Goal: Task Accomplishment & Management: Use online tool/utility

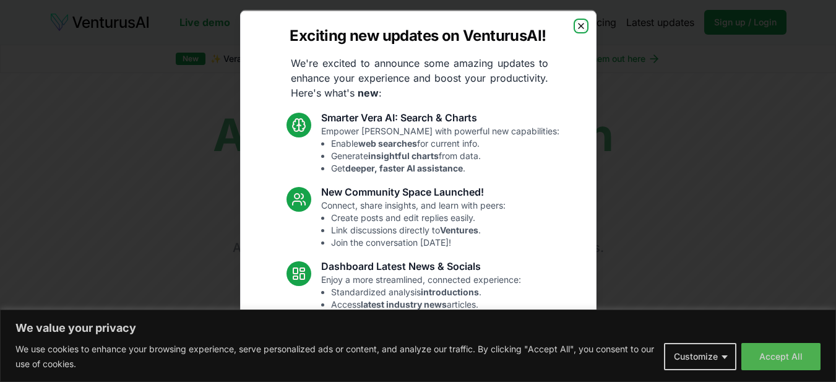
click at [576, 24] on icon "button" at bounding box center [581, 25] width 10 height 10
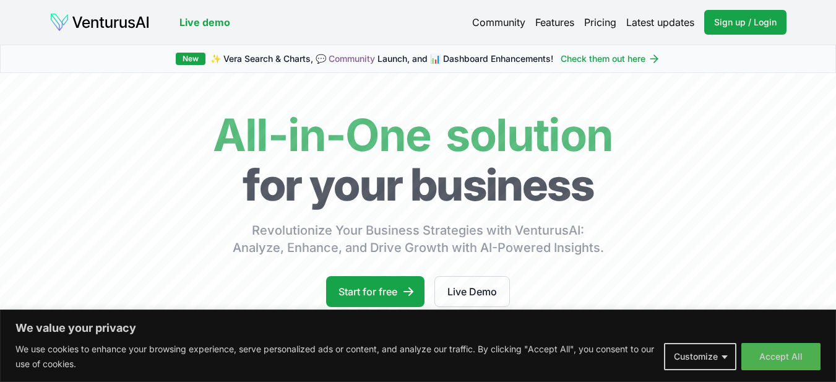
click at [131, 26] on img at bounding box center [99, 22] width 100 height 20
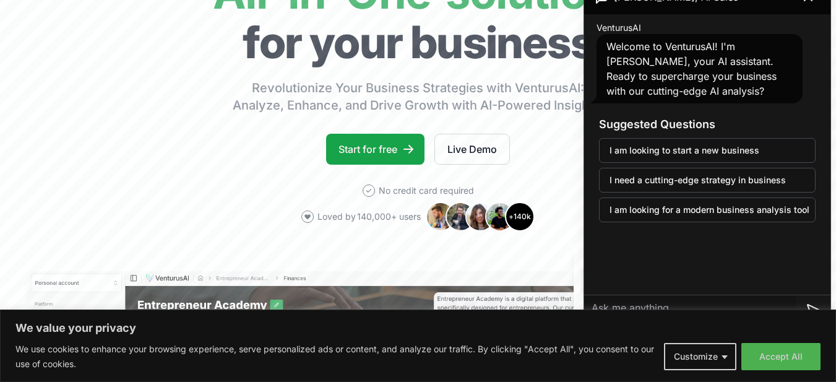
scroll to position [124, 0]
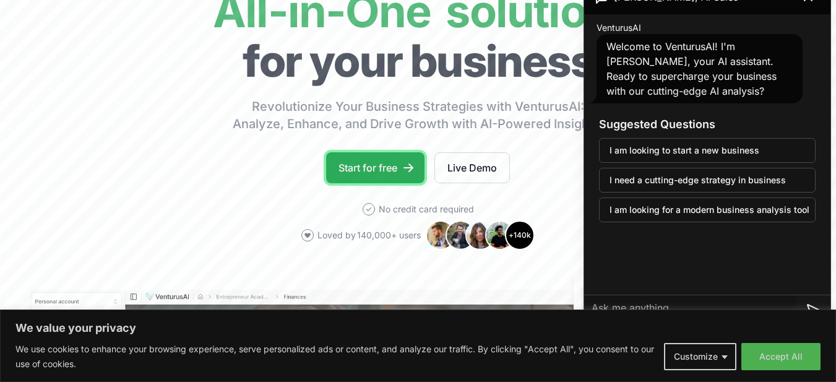
click at [372, 173] on link "Start for free" at bounding box center [375, 167] width 98 height 31
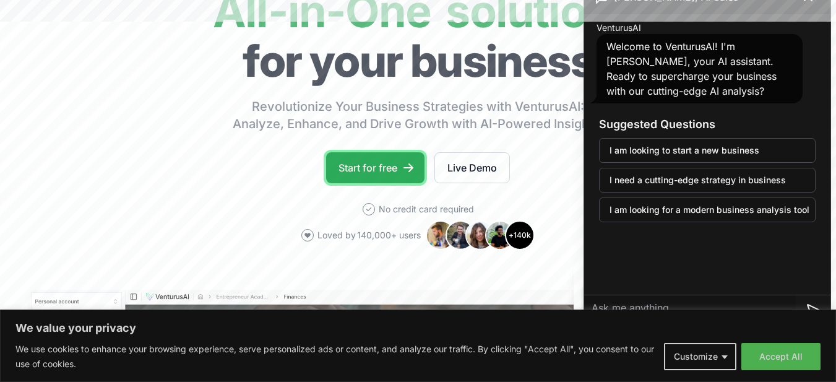
scroll to position [69, 0]
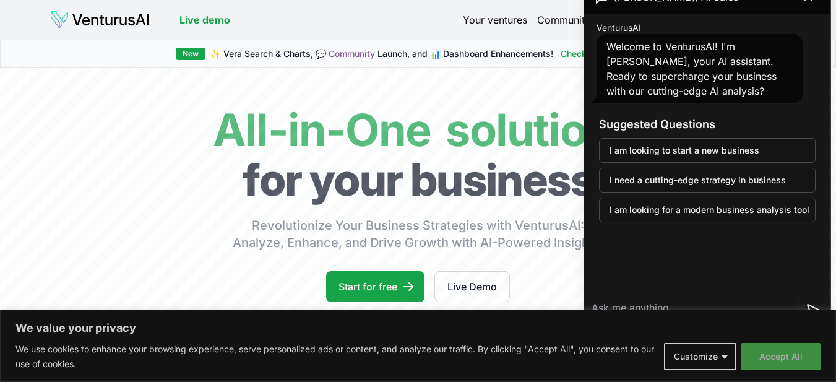
click at [753, 355] on button "Accept All" at bounding box center [780, 356] width 79 height 27
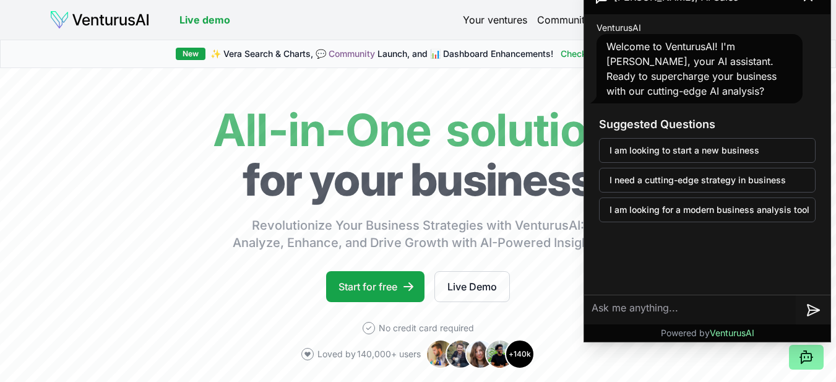
scroll to position [62, 0]
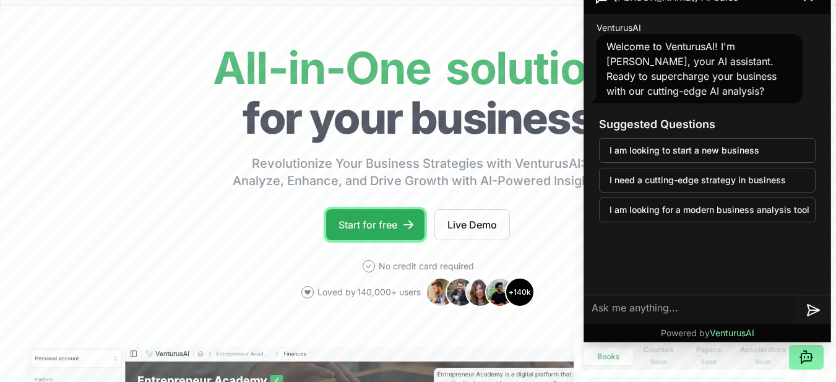
click at [419, 219] on link "Start for free" at bounding box center [375, 224] width 98 height 31
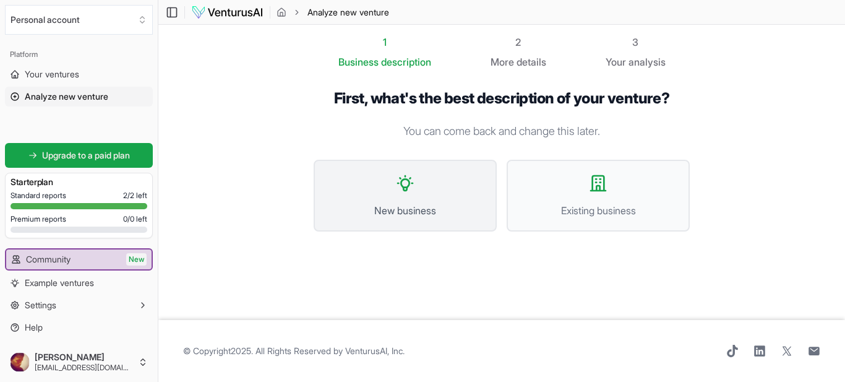
click at [395, 192] on button "New business" at bounding box center [405, 196] width 183 height 72
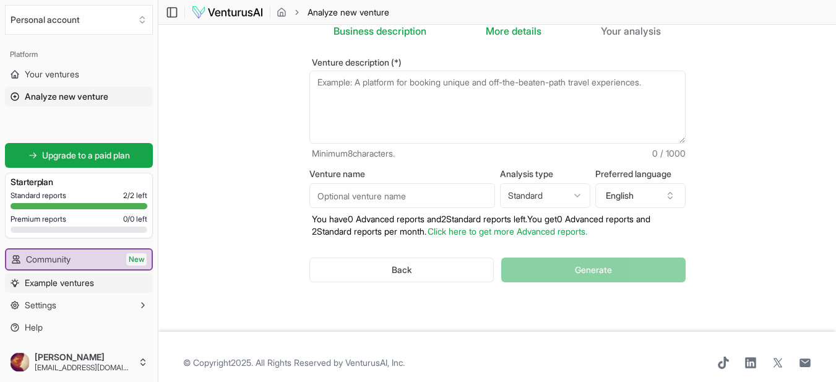
scroll to position [43, 0]
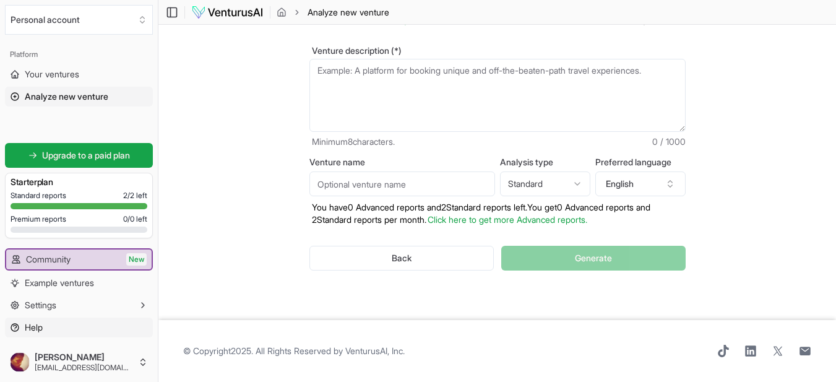
click at [59, 324] on link "Help" at bounding box center [79, 327] width 148 height 20
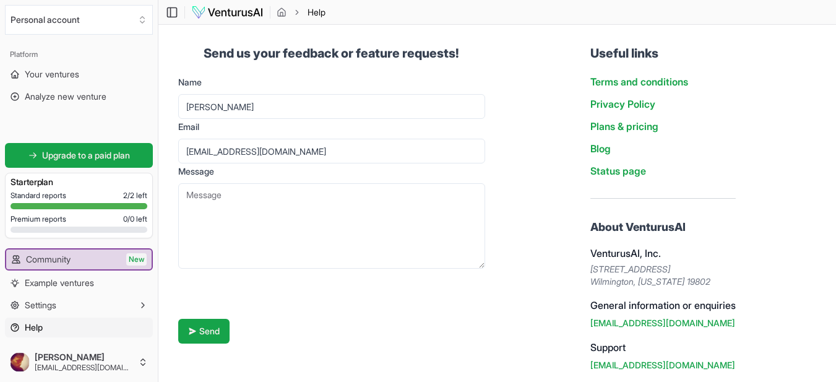
click at [197, 5] on img at bounding box center [227, 12] width 72 height 15
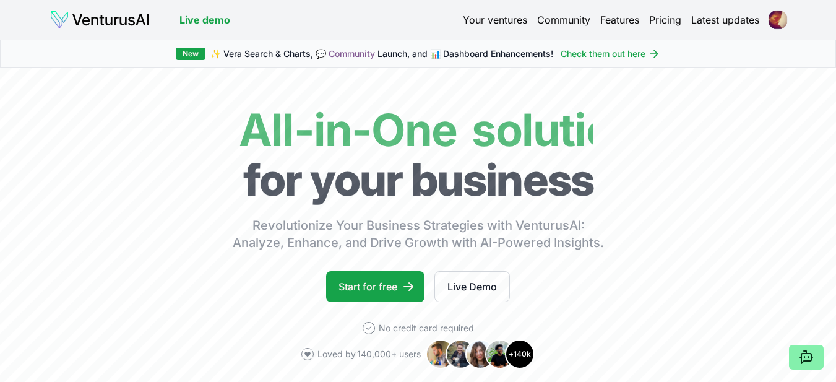
click at [618, 21] on link "Features" at bounding box center [619, 19] width 39 height 15
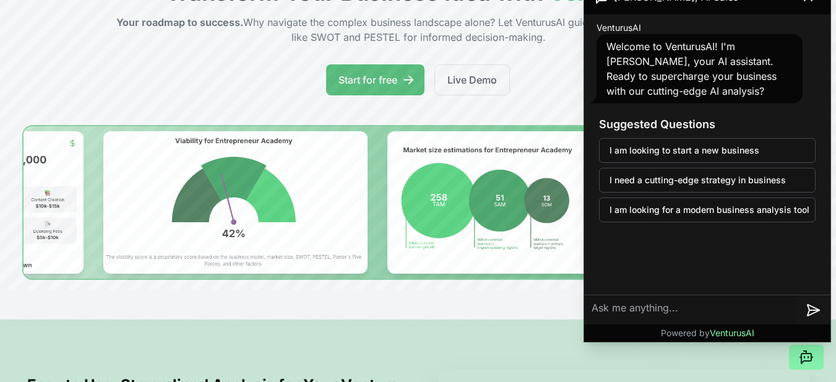
scroll to position [433, 0]
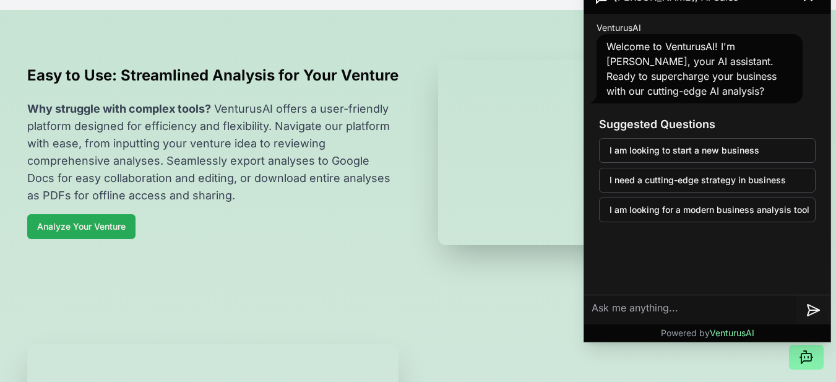
click at [116, 239] on link "Analyze Your Venture" at bounding box center [81, 226] width 108 height 25
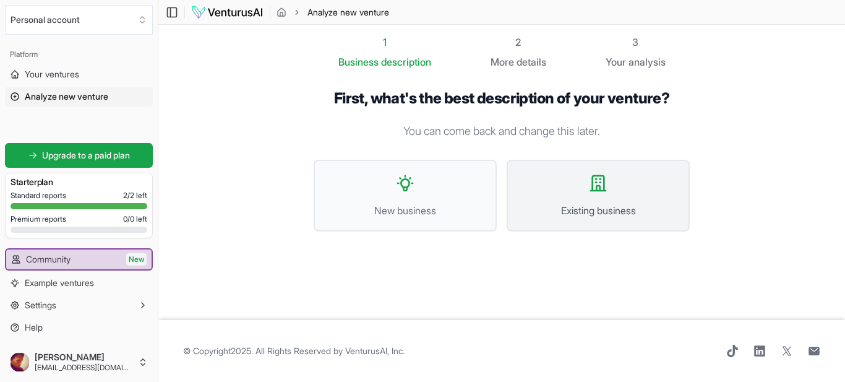
click at [604, 210] on span "Existing business" at bounding box center [598, 210] width 156 height 15
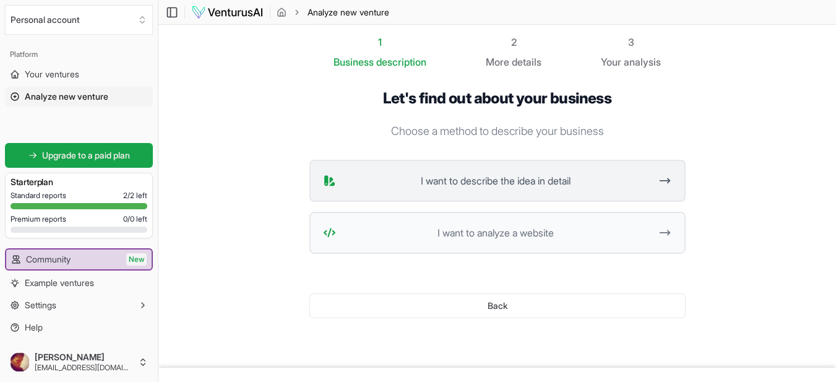
click at [600, 195] on button "I want to describe the idea in detail" at bounding box center [497, 181] width 376 height 42
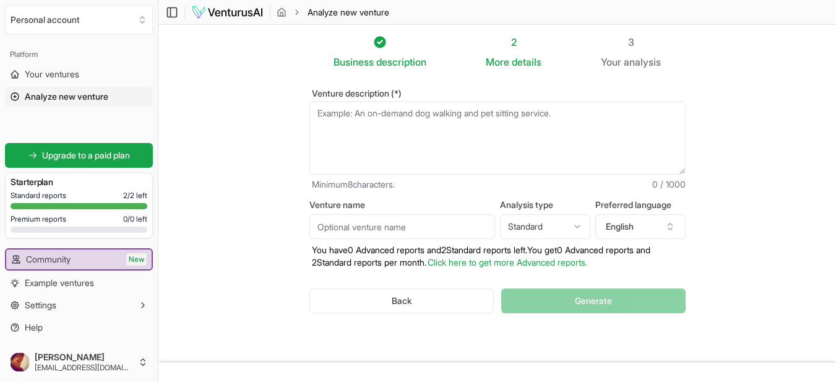
click at [575, 138] on textarea "Venture description (*)" at bounding box center [497, 137] width 376 height 73
click at [581, 128] on textarea "Venture description (*)" at bounding box center [497, 137] width 376 height 73
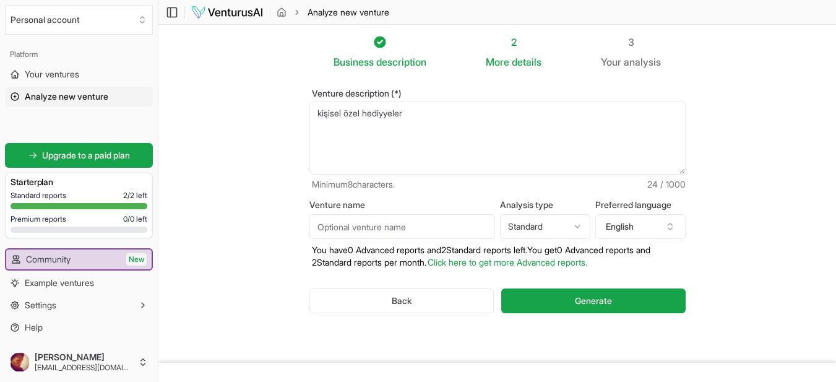
type textarea "kişisel özel hediyyeler"
click at [416, 222] on input "Venture name" at bounding box center [402, 226] width 186 height 25
type input "kişiye özel hediyyeler"
click at [551, 226] on html "We value your privacy We use cookies to enhance your browsing experience, serve…" at bounding box center [418, 191] width 836 height 382
click at [557, 230] on html "We value your privacy We use cookies to enhance your browsing experience, serve…" at bounding box center [418, 191] width 836 height 382
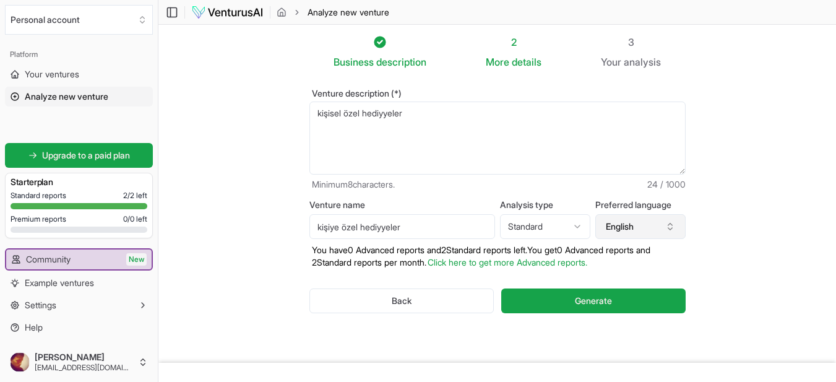
click at [615, 226] on button "English" at bounding box center [640, 226] width 90 height 25
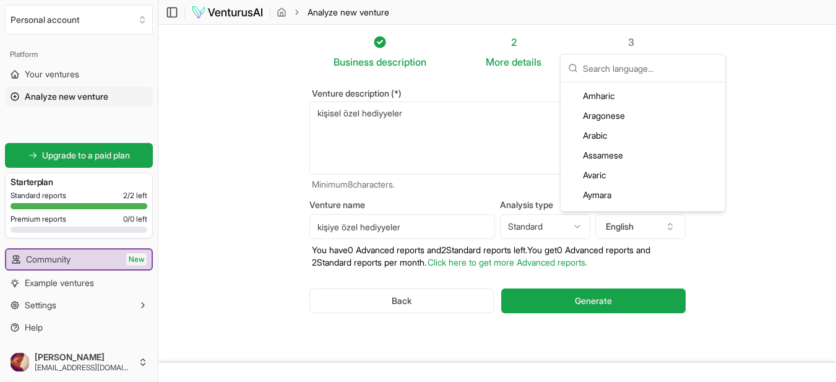
scroll to position [186, 0]
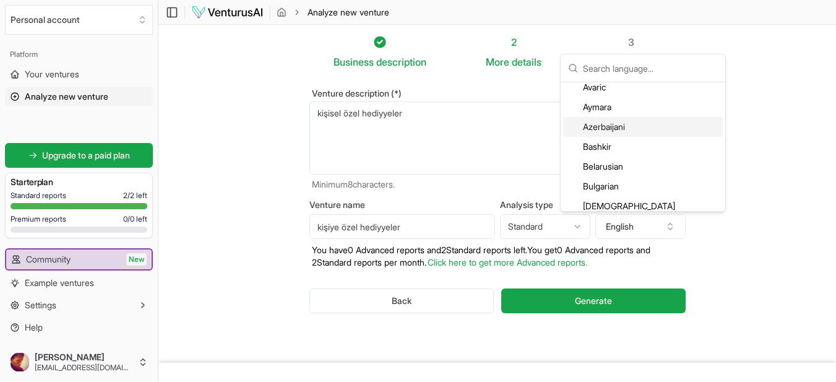
click at [611, 125] on div "Azerbaijani" at bounding box center [643, 127] width 160 height 20
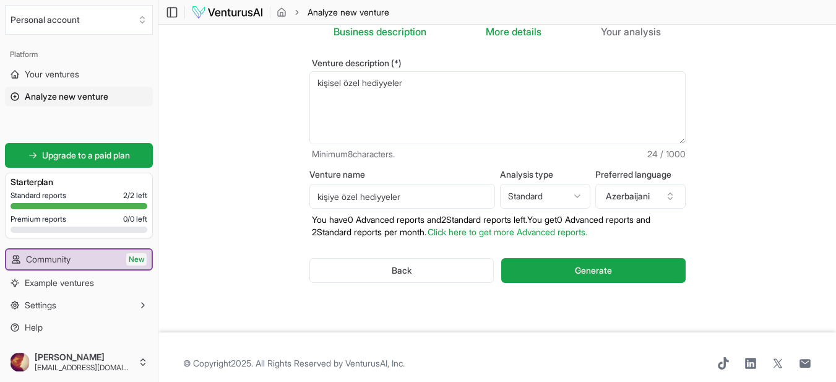
scroll to position [43, 0]
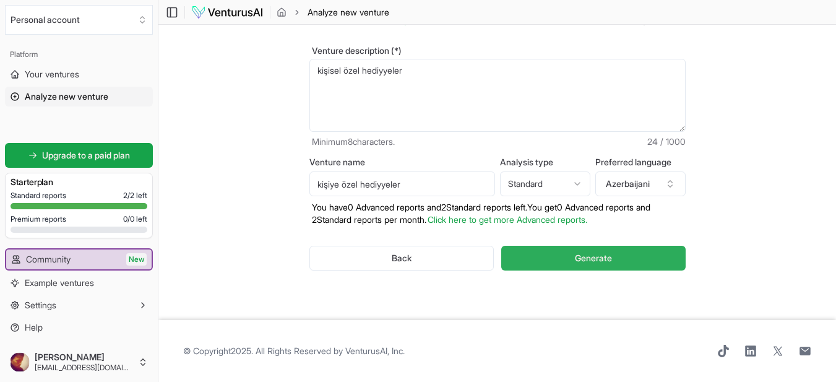
click at [560, 254] on button "Generate" at bounding box center [593, 258] width 184 height 25
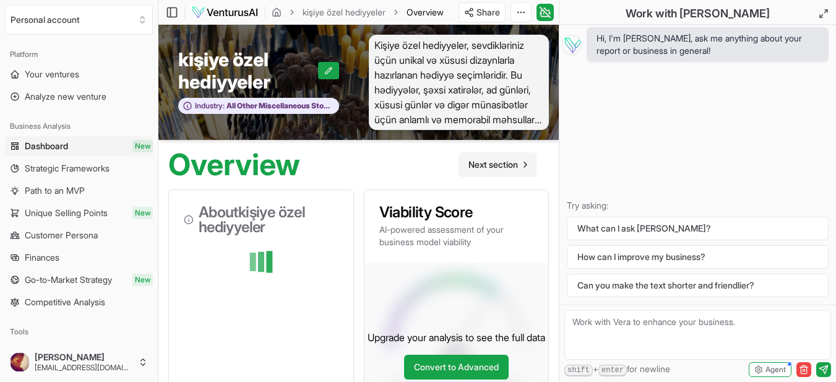
click at [504, 164] on span "Next section" at bounding box center [492, 164] width 49 height 12
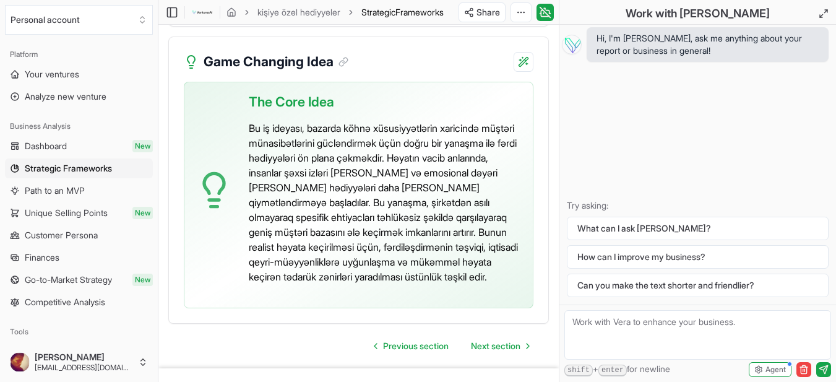
scroll to position [3669, 0]
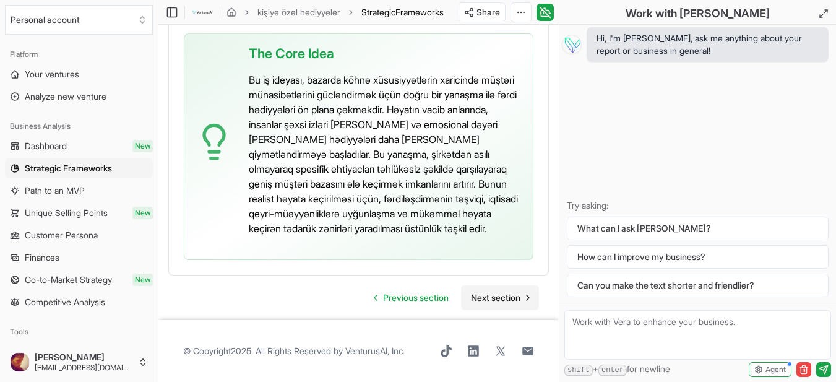
click at [482, 290] on link "Next section" at bounding box center [500, 297] width 78 height 25
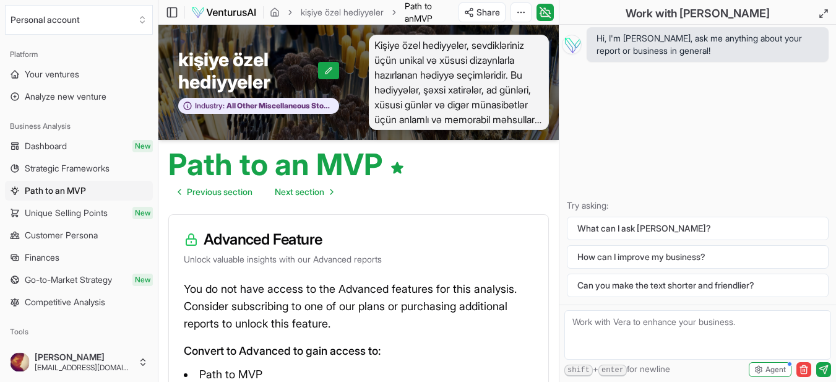
click at [192, 11] on img at bounding box center [224, 12] width 66 height 15
